Goal: Navigation & Orientation: Find specific page/section

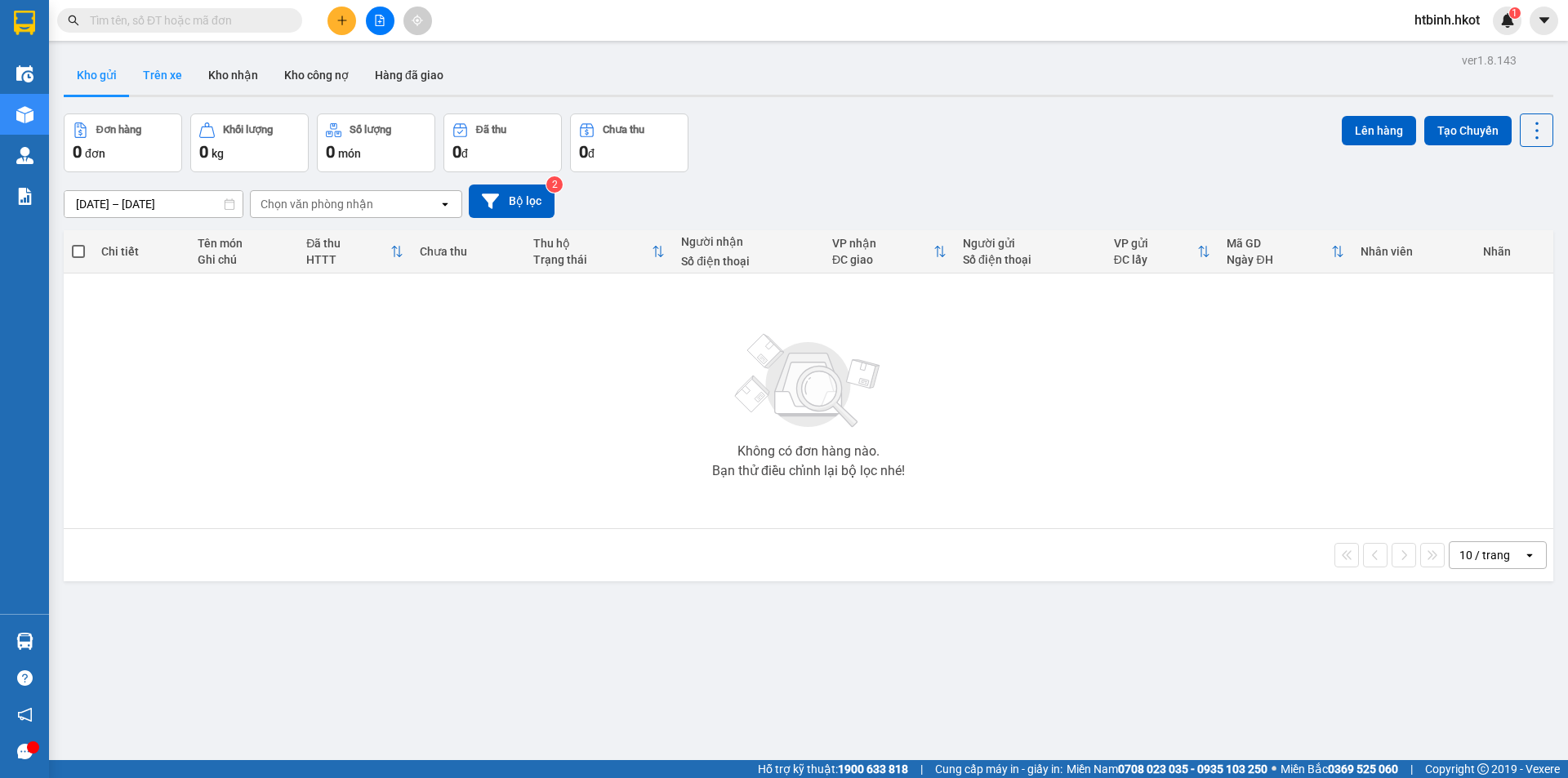
click at [153, 78] on button "Trên xe" at bounding box center [163, 75] width 65 height 39
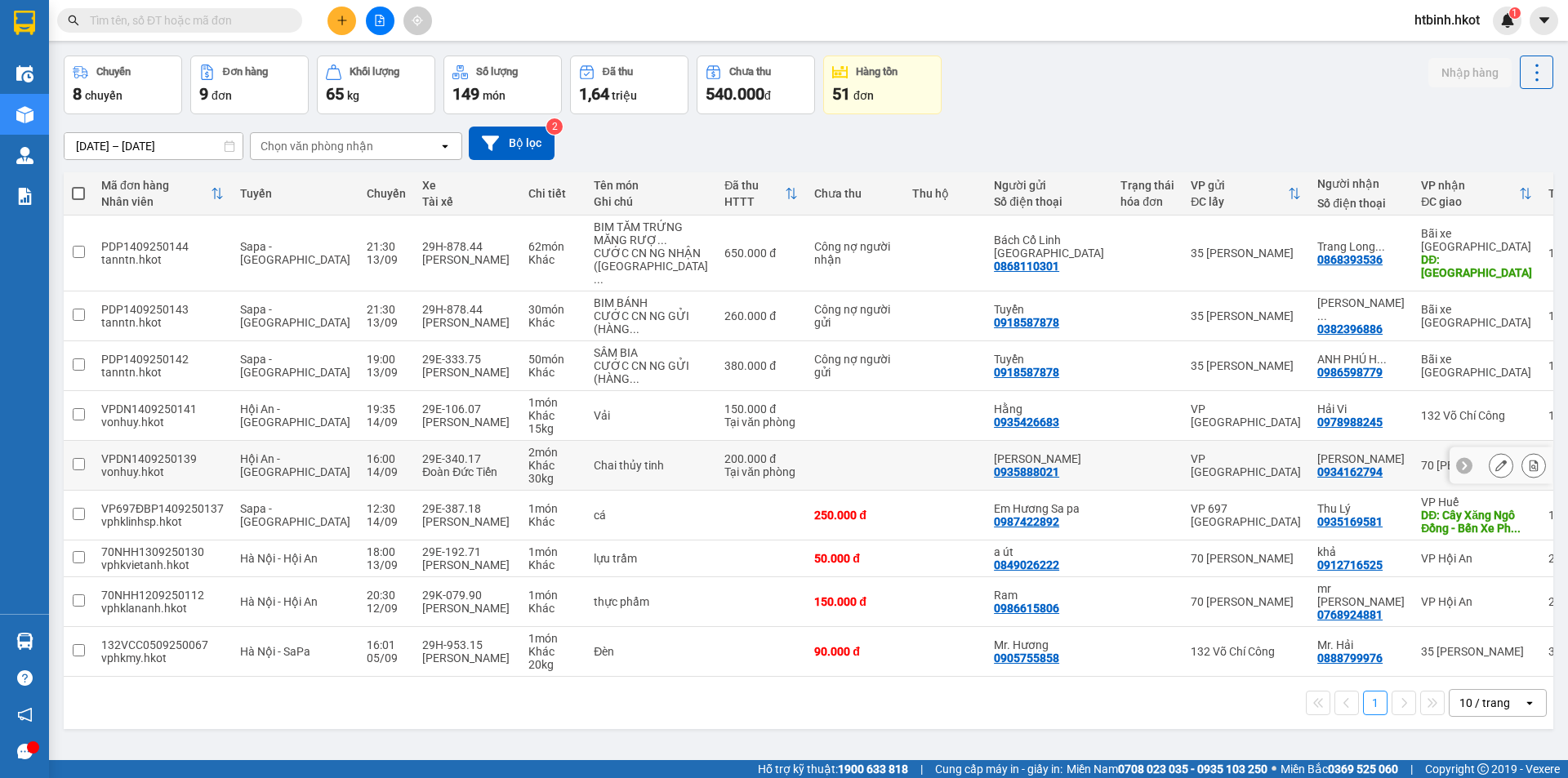
scroll to position [75, 0]
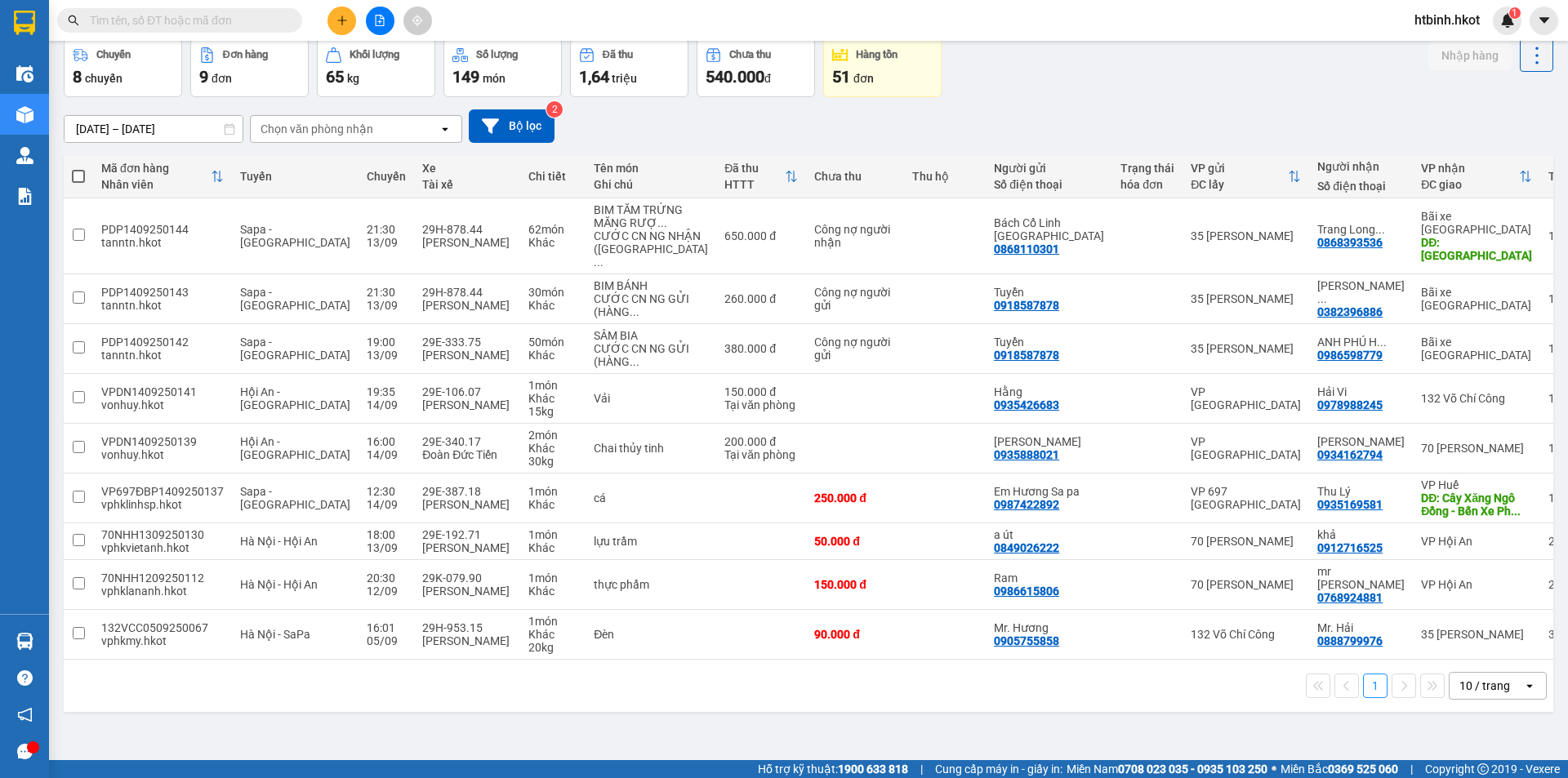
click at [1369, 676] on button "1" at bounding box center [1375, 685] width 24 height 24
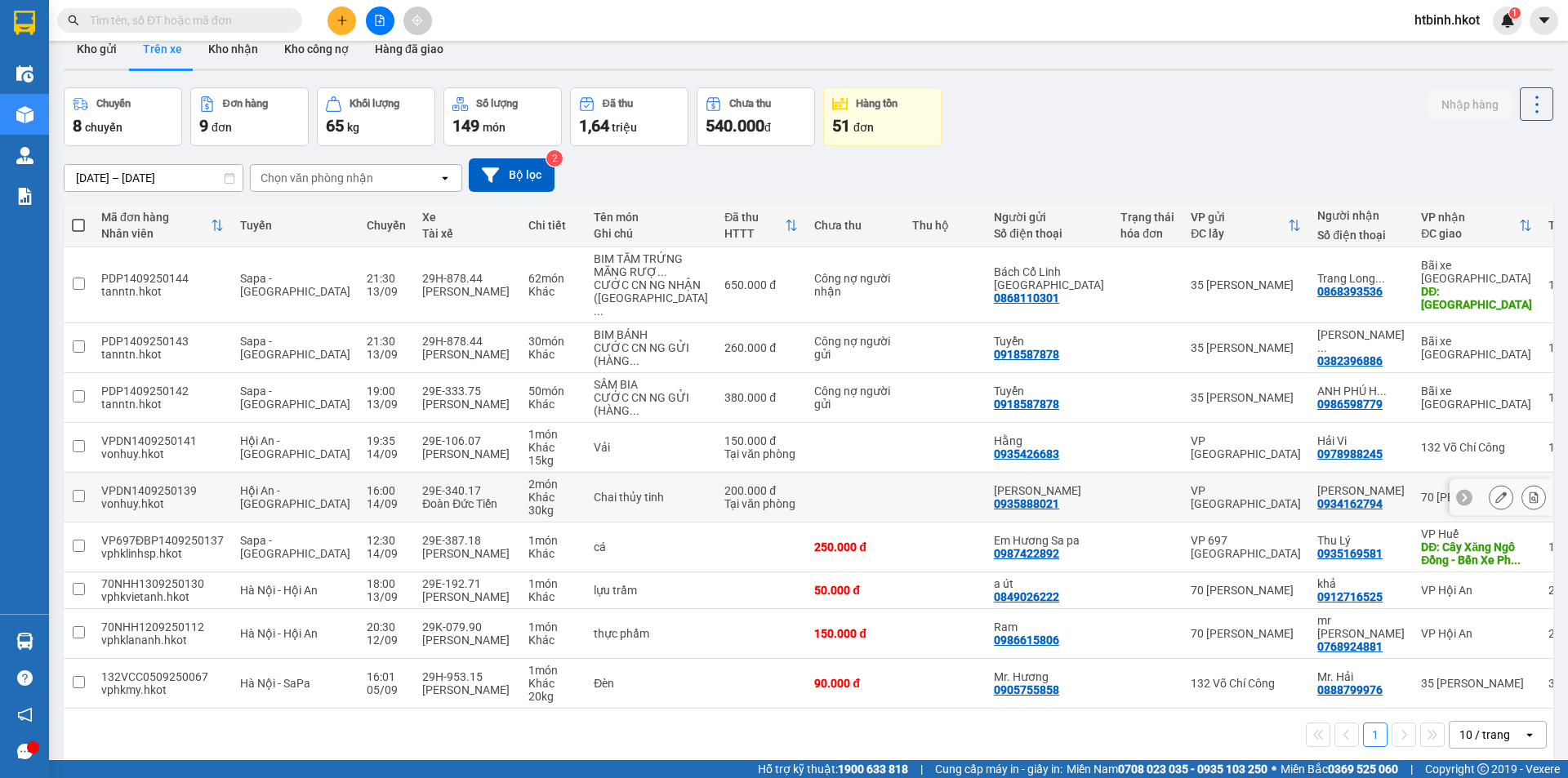
scroll to position [0, 0]
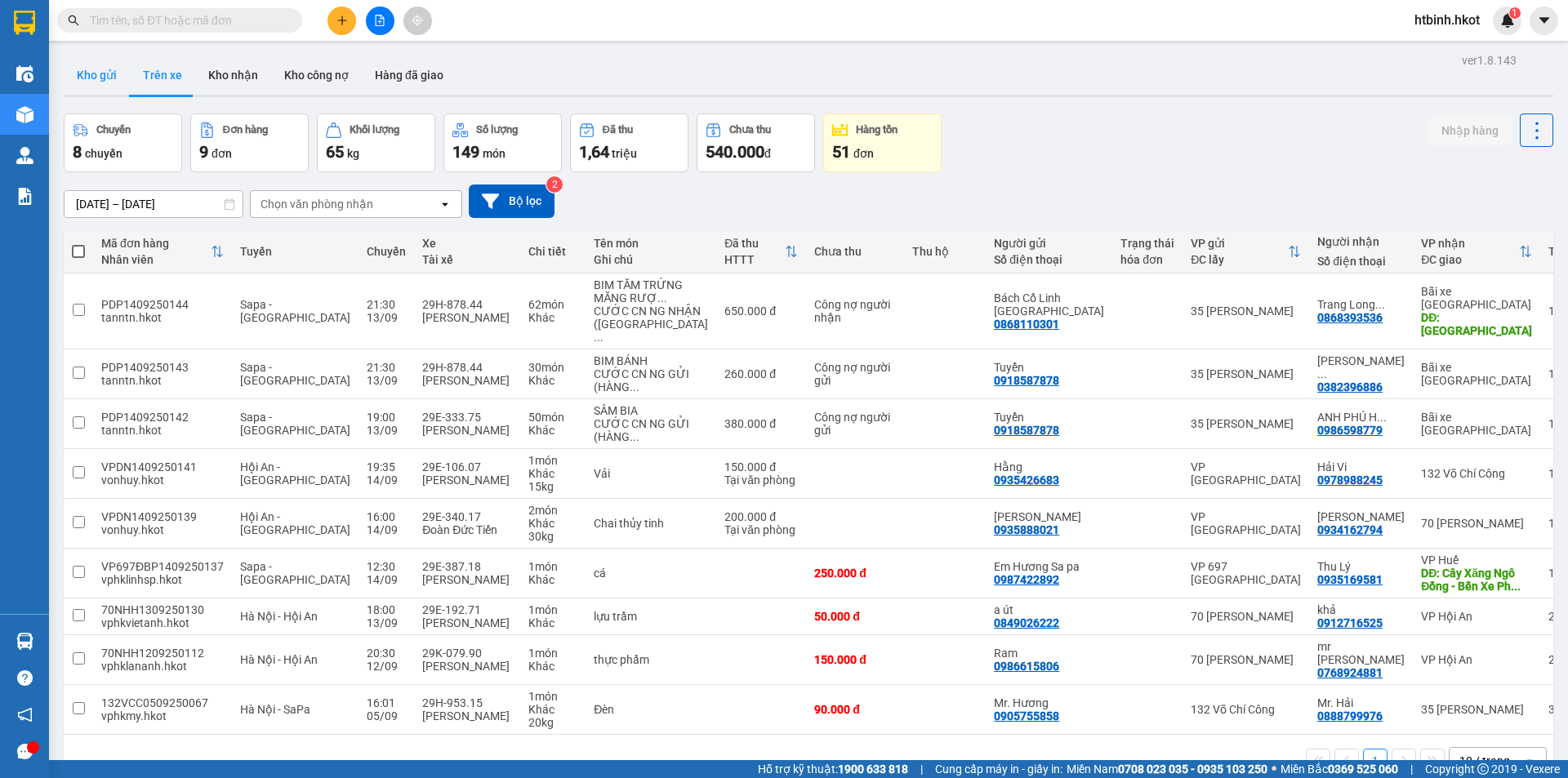
click at [81, 78] on button "Kho gửi" at bounding box center [96, 75] width 66 height 39
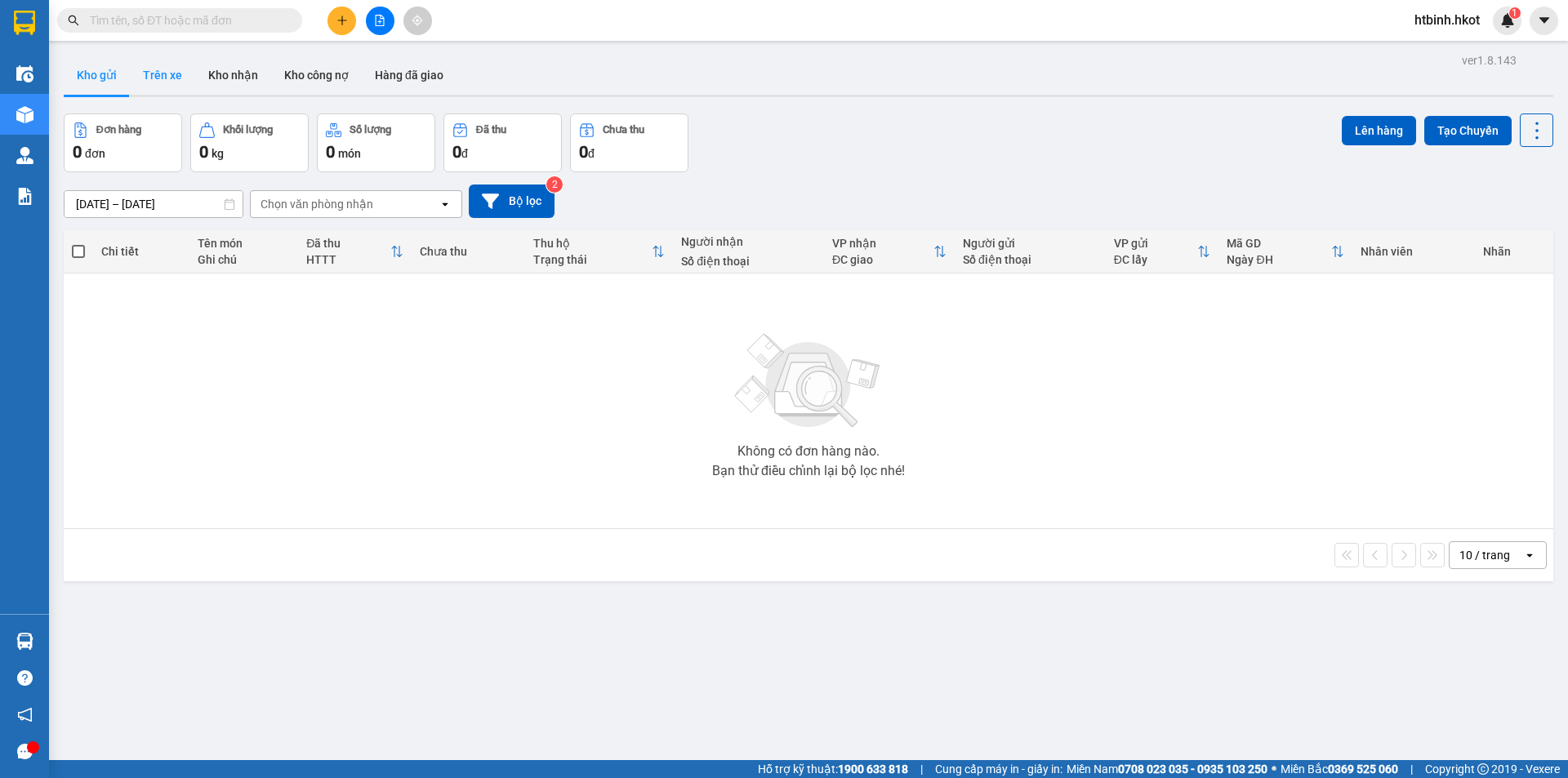
click at [153, 68] on button "Trên xe" at bounding box center [163, 75] width 65 height 39
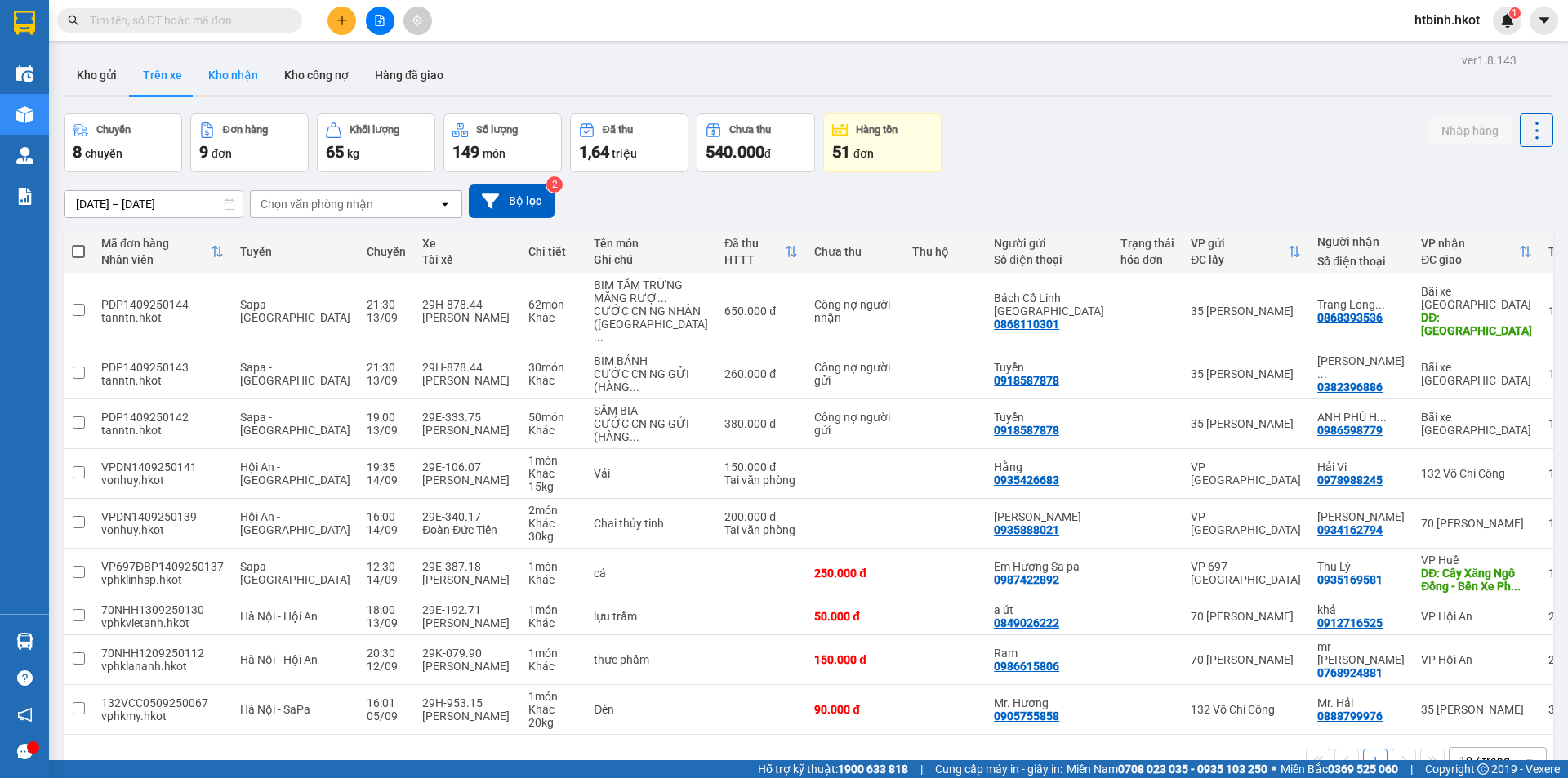
click at [219, 78] on button "Kho nhận" at bounding box center [233, 75] width 76 height 39
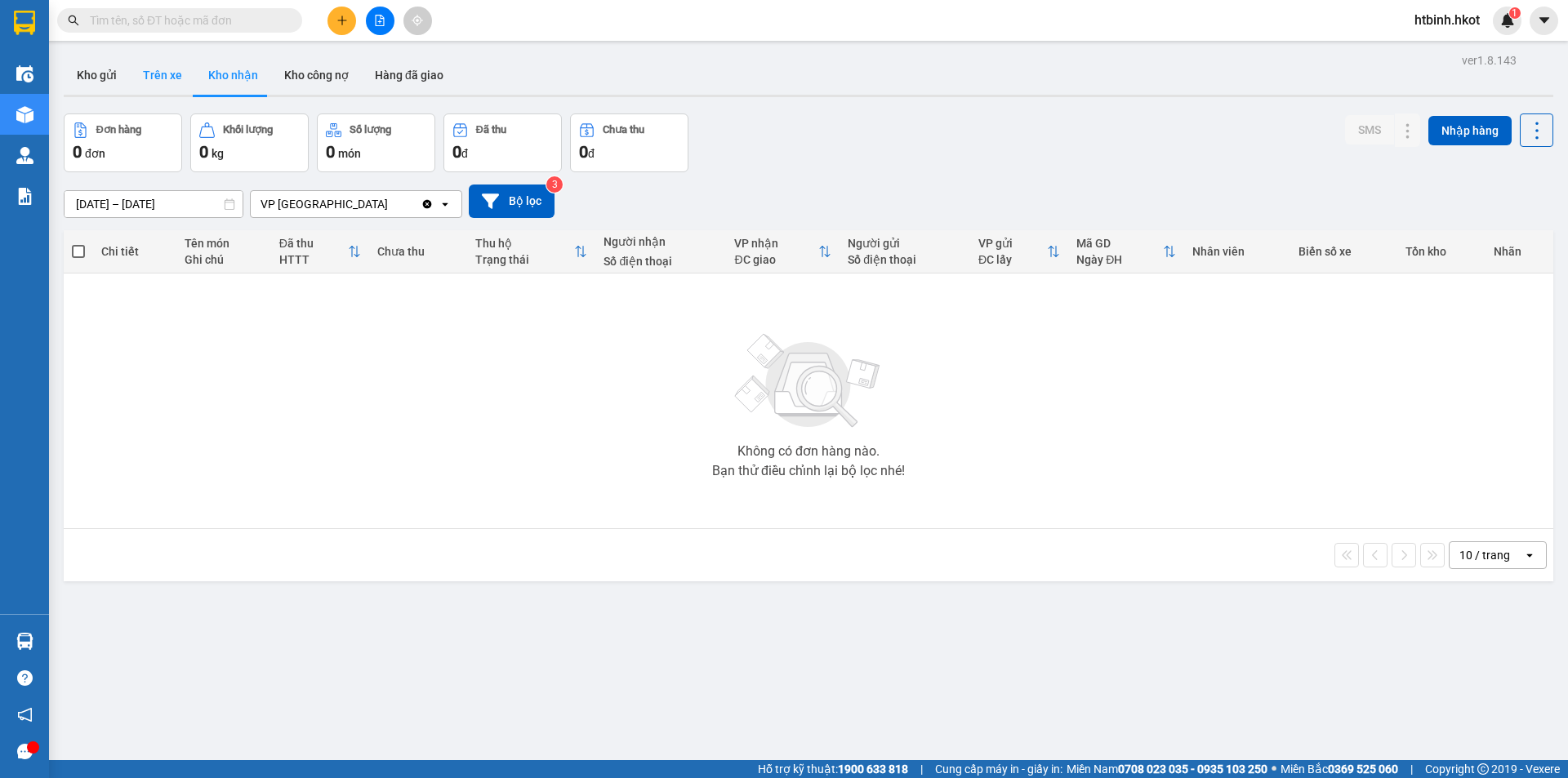
click at [176, 79] on button "Trên xe" at bounding box center [163, 75] width 65 height 39
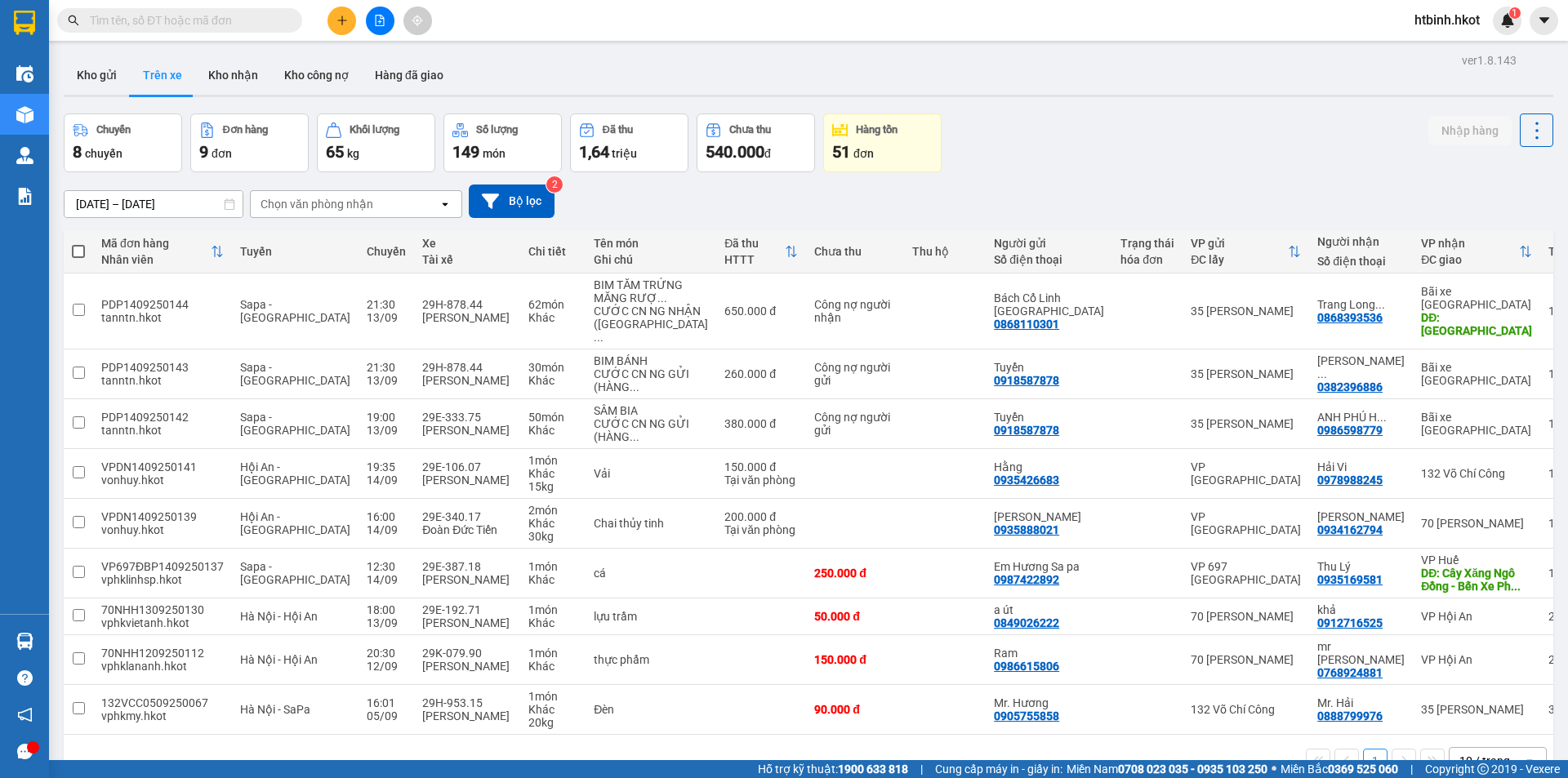
click at [1078, 143] on div "Chuyến 8 chuyến Đơn hàng 9 đơn Khối lượng 65 kg Số lượng 149 món Đã thu 1,64 tr…" at bounding box center [808, 143] width 1490 height 58
